Goal: Task Accomplishment & Management: Manage account settings

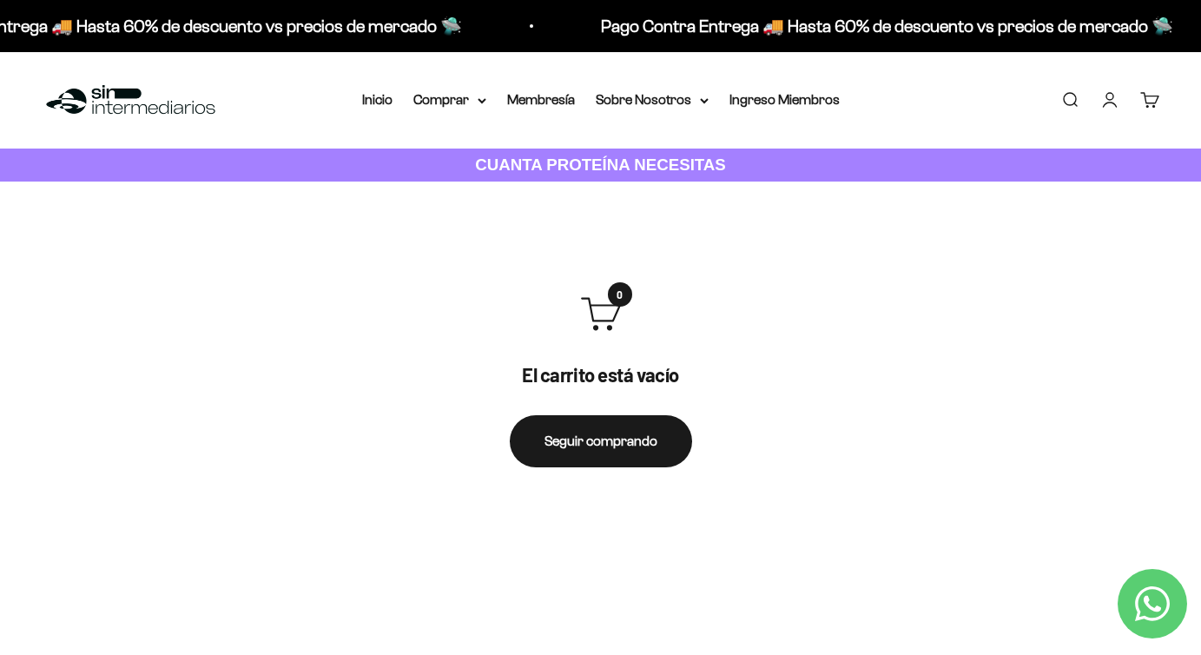
click at [1113, 97] on link "Iniciar sesión" at bounding box center [1109, 99] width 19 height 19
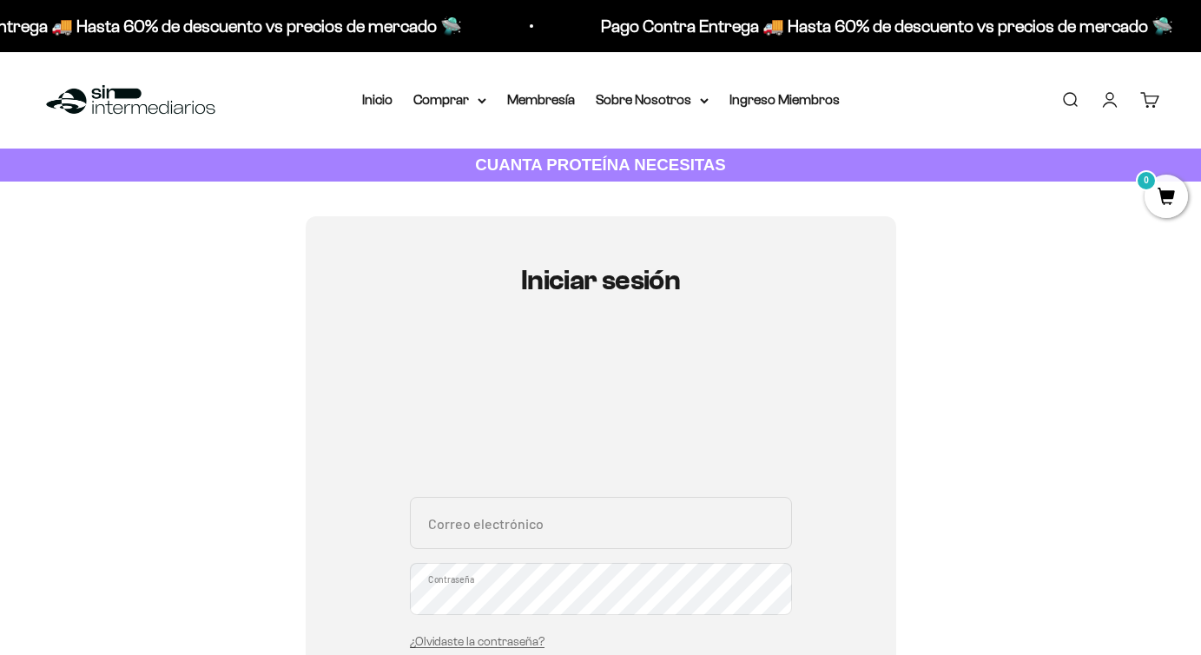
type input "[EMAIL_ADDRESS][DOMAIN_NAME]"
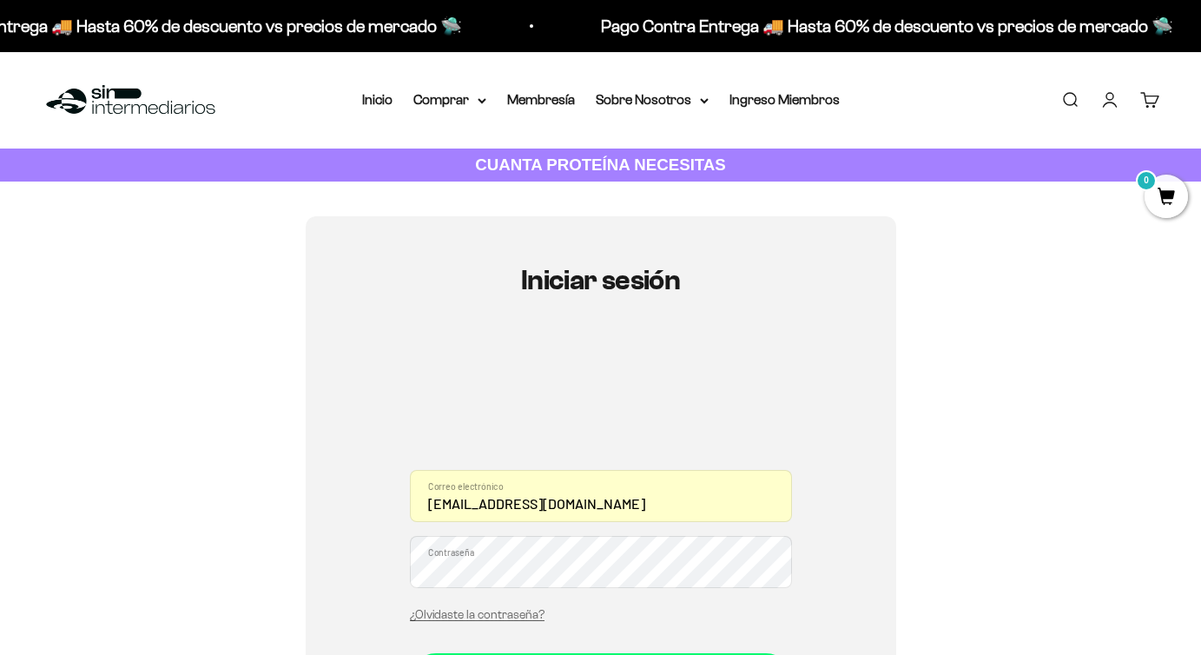
scroll to position [173, 0]
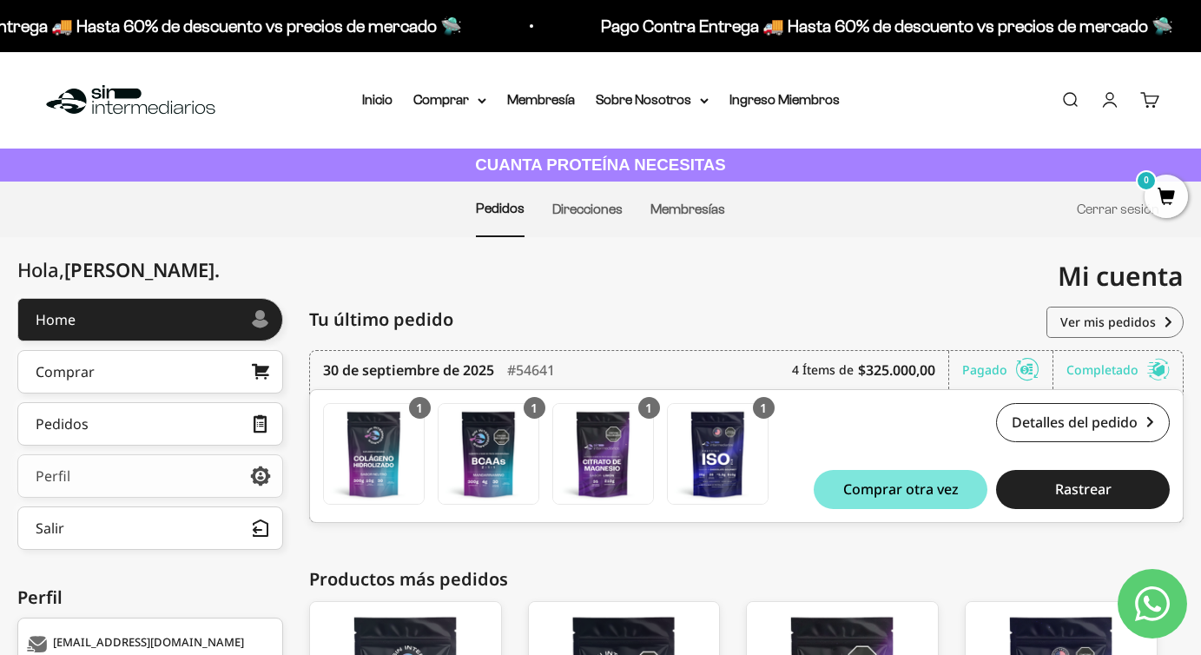
click at [125, 485] on link "Perfil" at bounding box center [150, 475] width 266 height 43
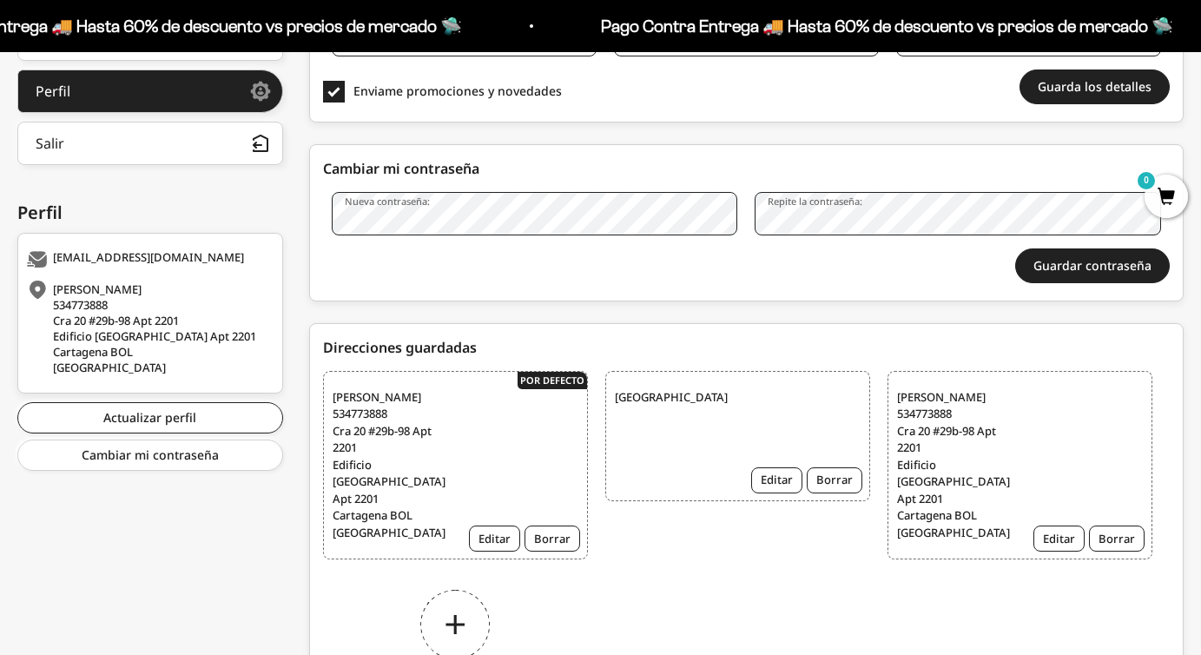
scroll to position [425, 0]
